Goal: Complete application form

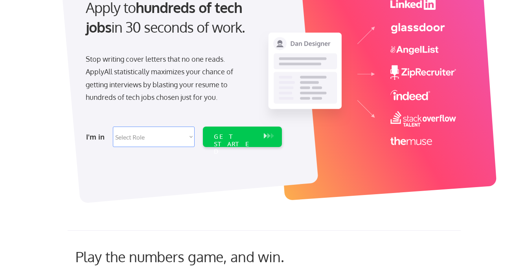
scroll to position [135, 0]
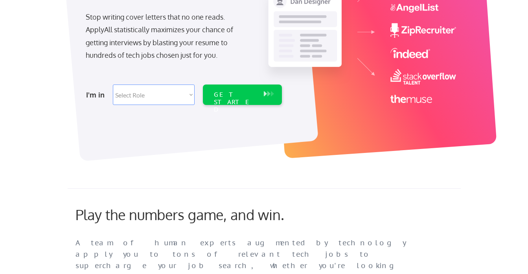
click at [189, 95] on select "Select Role Software Engineering Product Management Customer Success Sales UI/U…" at bounding box center [154, 95] width 82 height 20
select select ""marketing___comms""
click at [113, 85] on select "Select Role Software Engineering Product Management Customer Success Sales UI/U…" at bounding box center [154, 95] width 82 height 20
select select ""marketing___comms""
click at [231, 95] on div "GET STARTED" at bounding box center [235, 102] width 42 height 23
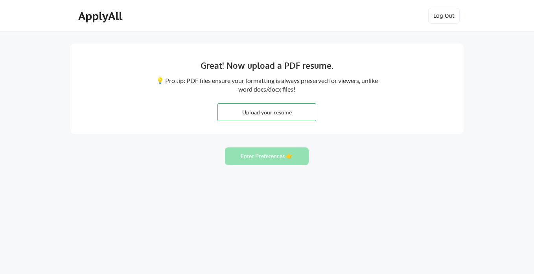
click at [402, 174] on div "Great! Now upload a PDF resume. 💡 Pro tip: PDF files ensure your formatting is …" at bounding box center [267, 137] width 534 height 274
click at [284, 115] on input "file" at bounding box center [267, 112] width 98 height 17
type input "C:\fakepath\[PERSON_NAME] Brand Strategy.pdf"
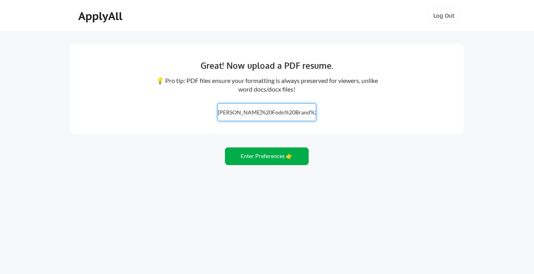
click at [269, 158] on button "Enter Preferences 👉" at bounding box center [267, 157] width 84 height 18
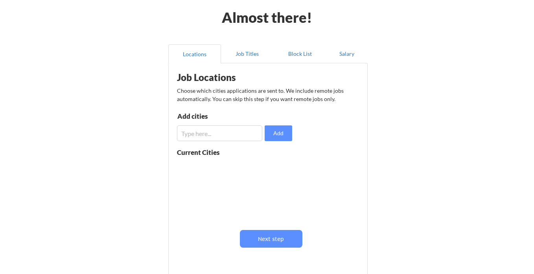
scroll to position [66, 0]
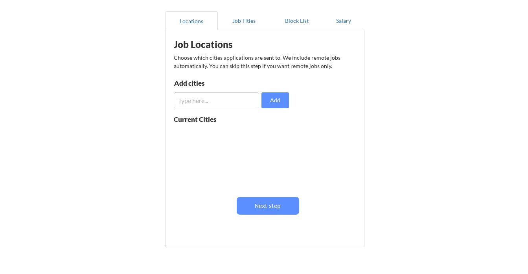
click at [204, 101] on input "input" at bounding box center [216, 100] width 85 height 16
type input "Austin"
click at [267, 103] on button "Add" at bounding box center [276, 100] width 28 height 16
click at [236, 99] on input "input" at bounding box center [216, 100] width 85 height 16
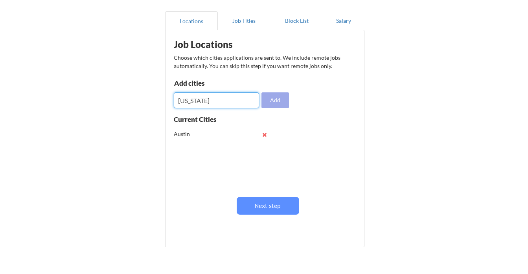
type input "New York"
click at [282, 98] on button "Add" at bounding box center [276, 100] width 28 height 16
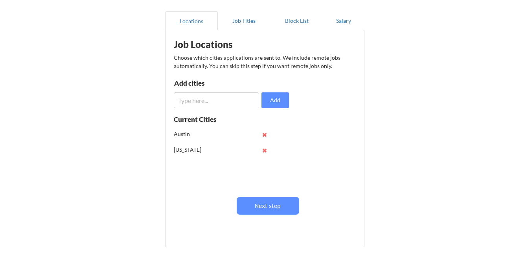
click at [232, 100] on input "input" at bounding box center [216, 100] width 85 height 16
click at [264, 152] on button at bounding box center [265, 151] width 6 height 6
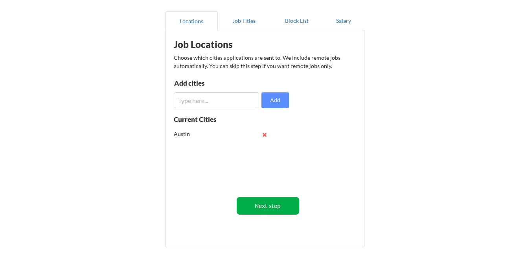
click at [282, 204] on button "Next step" at bounding box center [268, 206] width 63 height 18
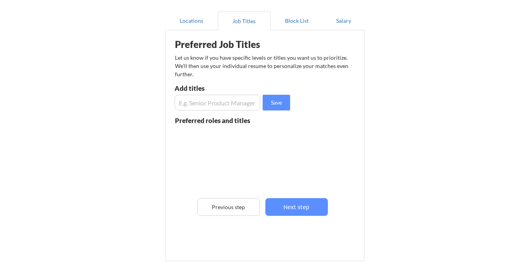
click at [202, 102] on input "input" at bounding box center [218, 103] width 86 height 16
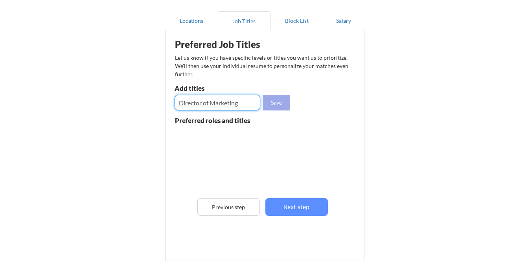
type input "Director of Marketing"
click at [276, 104] on button "Save" at bounding box center [277, 103] width 28 height 16
click at [248, 104] on input "input" at bounding box center [218, 103] width 86 height 16
type input "Head of Marketing"
click at [278, 107] on button "Save" at bounding box center [277, 103] width 28 height 16
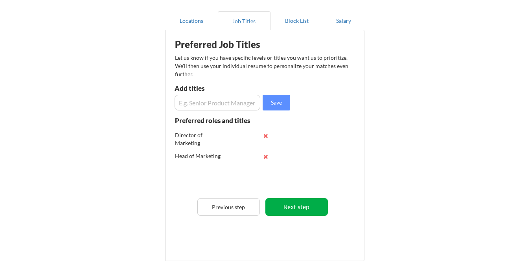
click at [314, 207] on button "Next step" at bounding box center [297, 207] width 63 height 18
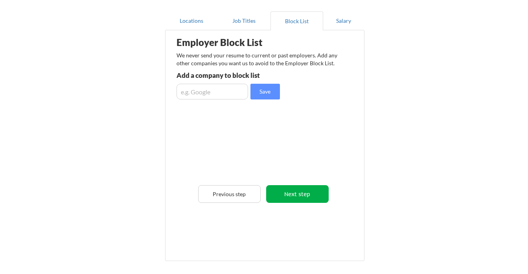
click at [312, 195] on button "Next step" at bounding box center [297, 194] width 63 height 18
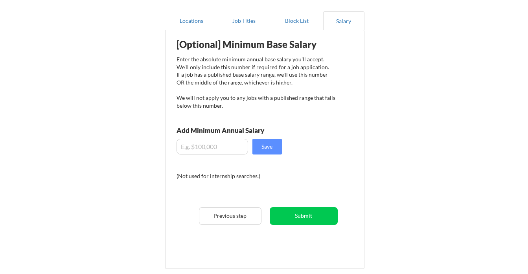
click at [208, 150] on input "input" at bounding box center [213, 147] width 72 height 16
type input "$175,000"
click at [268, 149] on button "Save" at bounding box center [268, 147] width 30 height 16
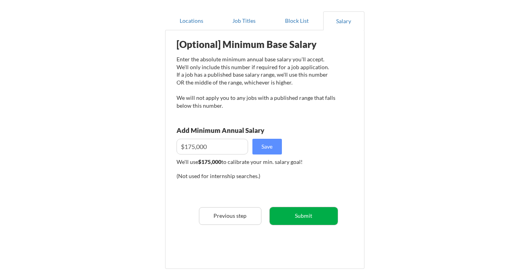
click at [323, 216] on button "Submit" at bounding box center [304, 216] width 68 height 18
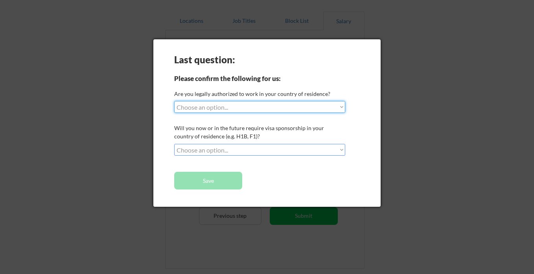
click at [342, 108] on select "Choose an option... Yes, I am a US Citizen Yes, I am a Canadian Citizen Yes, I …" at bounding box center [259, 107] width 171 height 12
select select ""yes__i_am_a_us_citizen""
click at [174, 101] on select "Choose an option... Yes, I am a US Citizen Yes, I am a Canadian Citizen Yes, I …" at bounding box center [259, 107] width 171 height 12
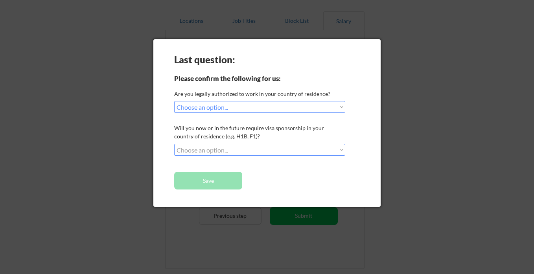
click at [341, 149] on select "Choose an option... No, I will not need sponsorship Yes, I will need sponsorship" at bounding box center [259, 150] width 171 height 12
select select ""no__i_will_not_need_sponsorship""
click at [174, 144] on select "Choose an option... No, I will not need sponsorship Yes, I will need sponsorship" at bounding box center [259, 150] width 171 height 12
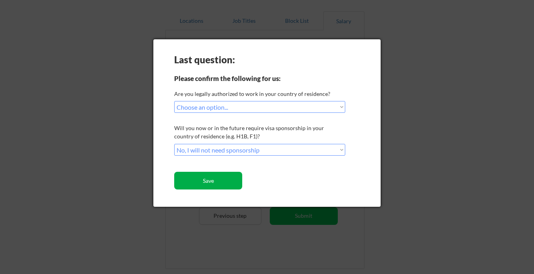
click at [220, 183] on button "Save" at bounding box center [208, 181] width 68 height 18
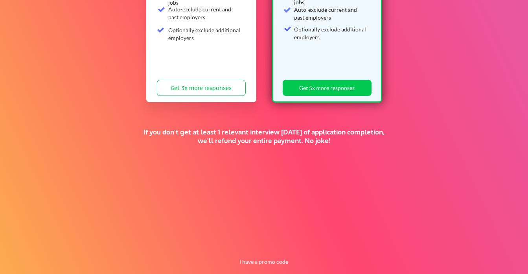
scroll to position [187, 0]
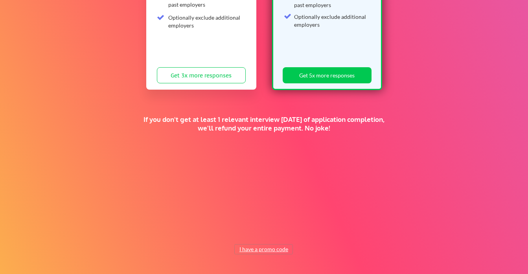
click at [262, 247] on button "I have a promo code" at bounding box center [264, 249] width 58 height 9
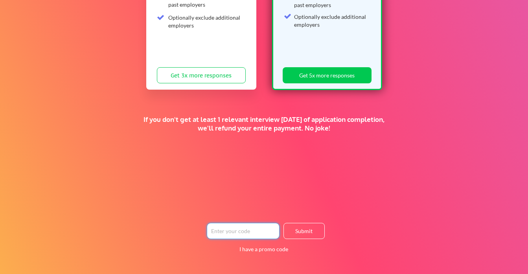
click at [249, 232] on input "input" at bounding box center [243, 231] width 73 height 16
paste input "TIMEISMONE"
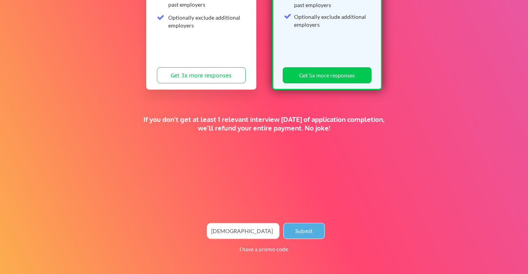
click at [314, 232] on button "Submit" at bounding box center [304, 231] width 41 height 16
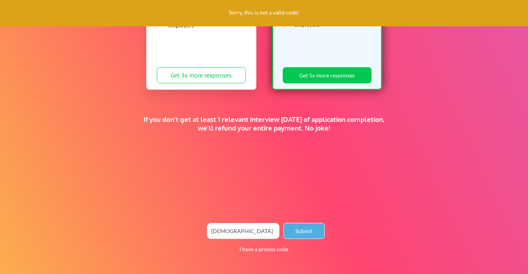
click at [308, 234] on button "Submit" at bounding box center [304, 231] width 41 height 16
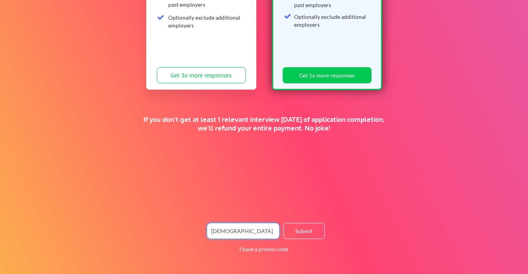
click at [252, 233] on input "input" at bounding box center [243, 231] width 73 height 16
type input "TIMEISMONEY"
click at [300, 230] on button "Submit" at bounding box center [304, 231] width 41 height 16
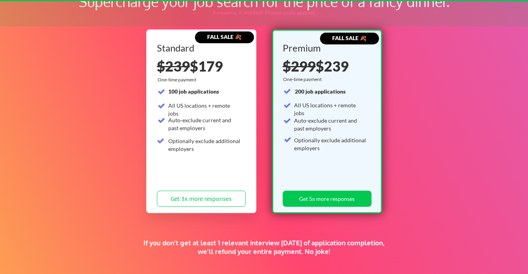
scroll to position [55, 0]
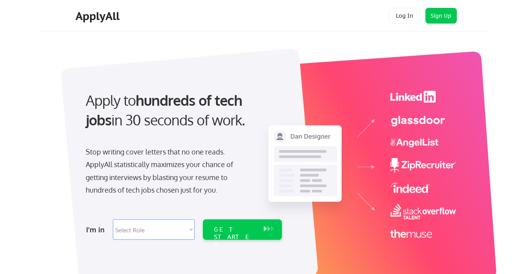
select select ""marketing___comms""
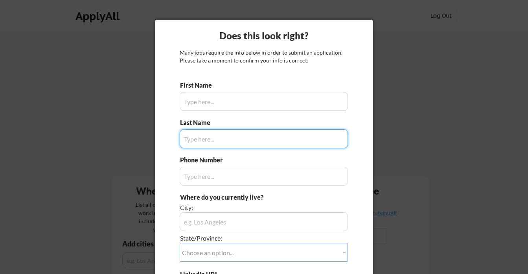
click at [433, 167] on div at bounding box center [264, 137] width 528 height 274
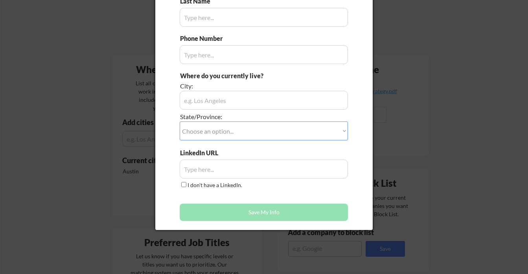
scroll to position [122, 0]
click at [428, 177] on div at bounding box center [264, 137] width 528 height 274
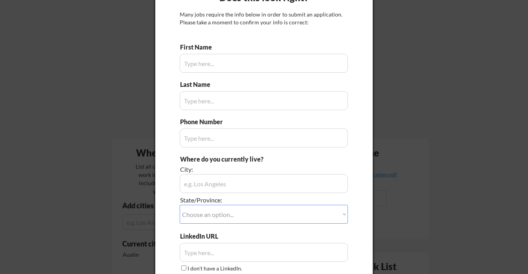
scroll to position [0, 0]
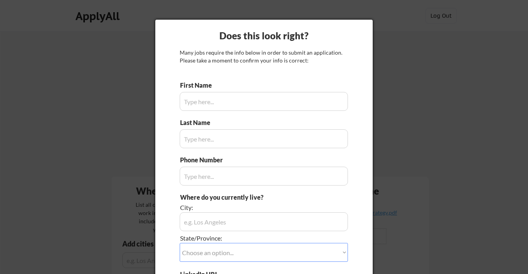
click at [271, 101] on input "input" at bounding box center [264, 101] width 168 height 19
click at [459, 127] on div at bounding box center [264, 137] width 528 height 274
click at [137, 154] on div at bounding box center [264, 137] width 528 height 274
